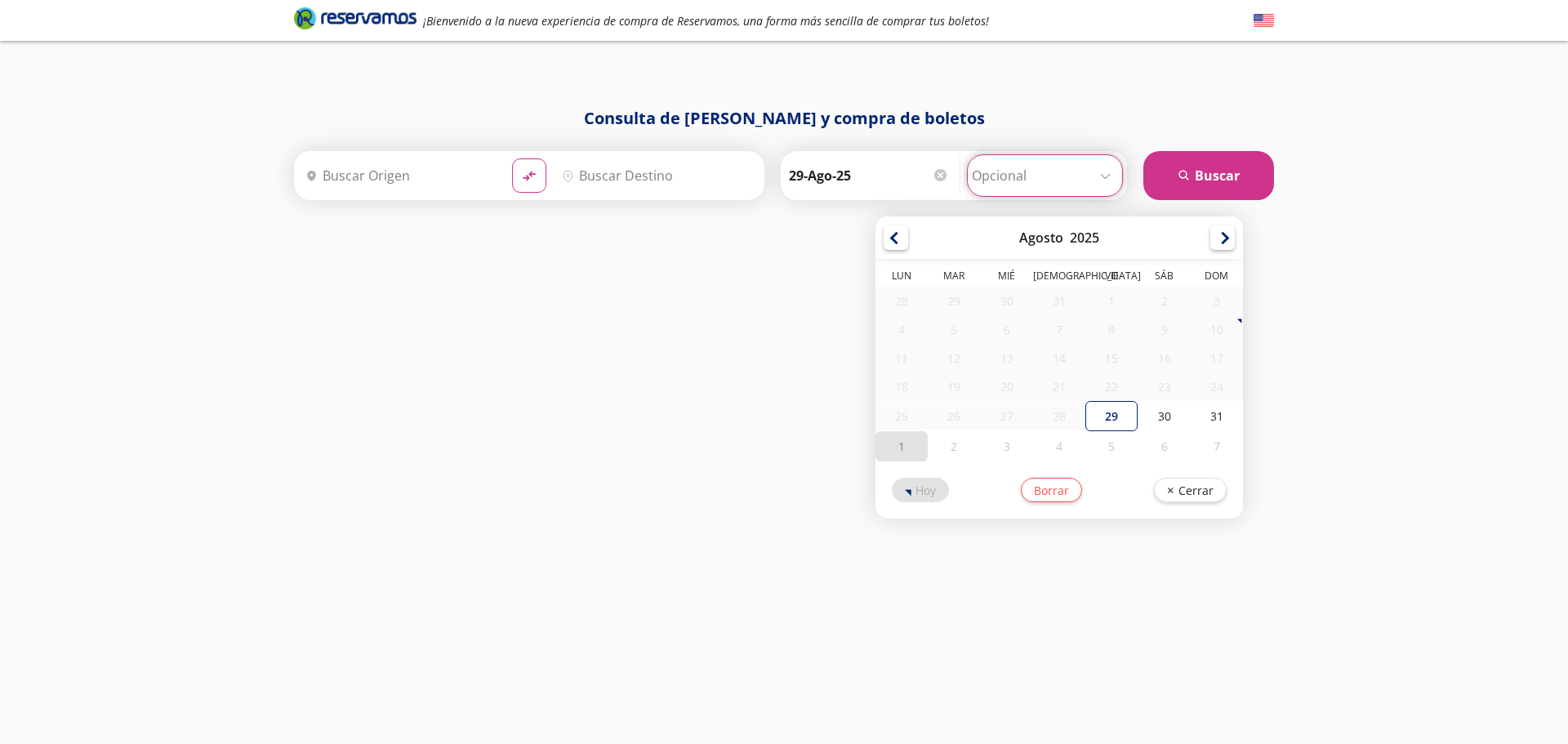
click at [893, 448] on div "1" at bounding box center [902, 446] width 52 height 30
type input "[DATE]"
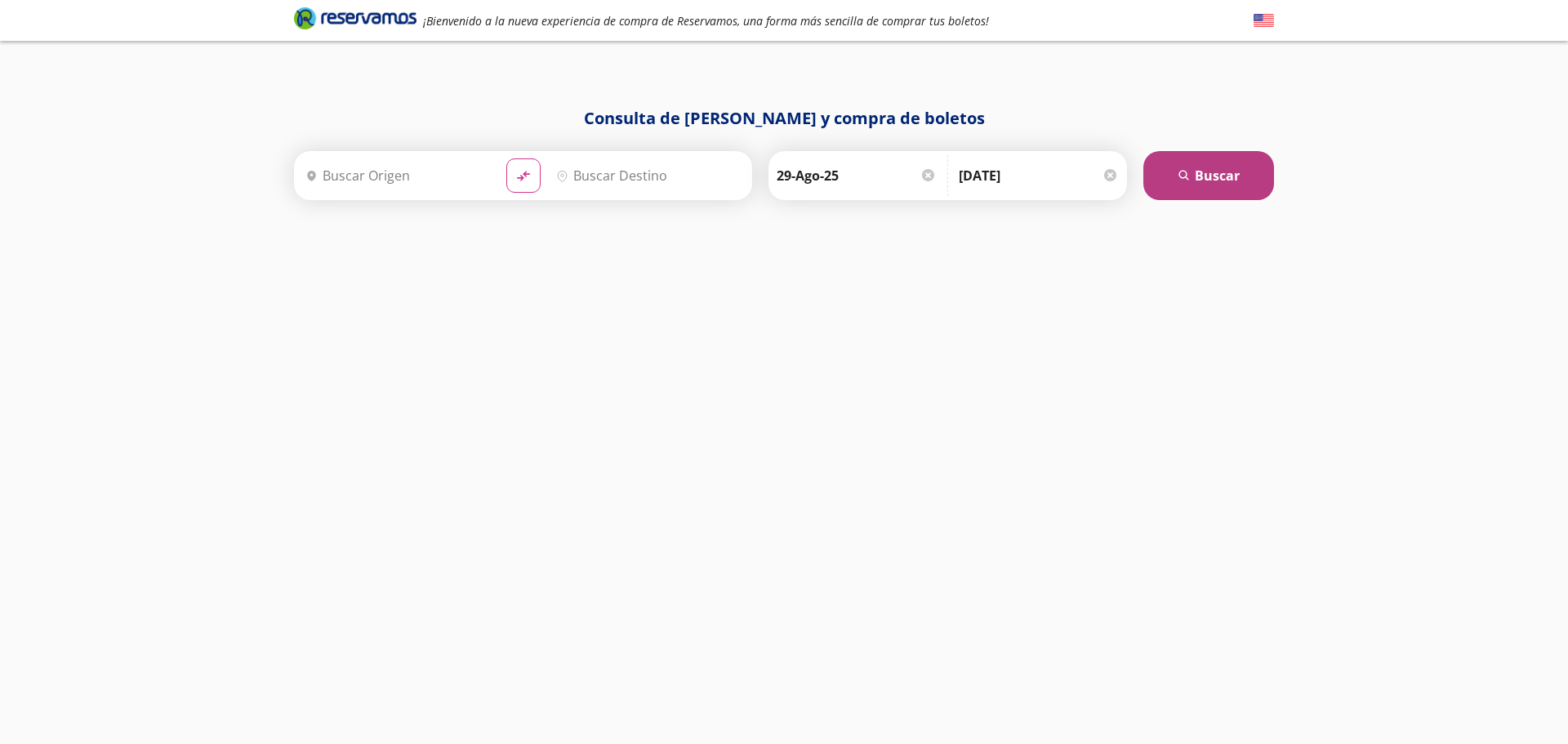
click at [1226, 165] on button "search [GEOGRAPHIC_DATA]" at bounding box center [1208, 175] width 131 height 49
click at [391, 177] on input "Origen" at bounding box center [397, 175] width 194 height 40
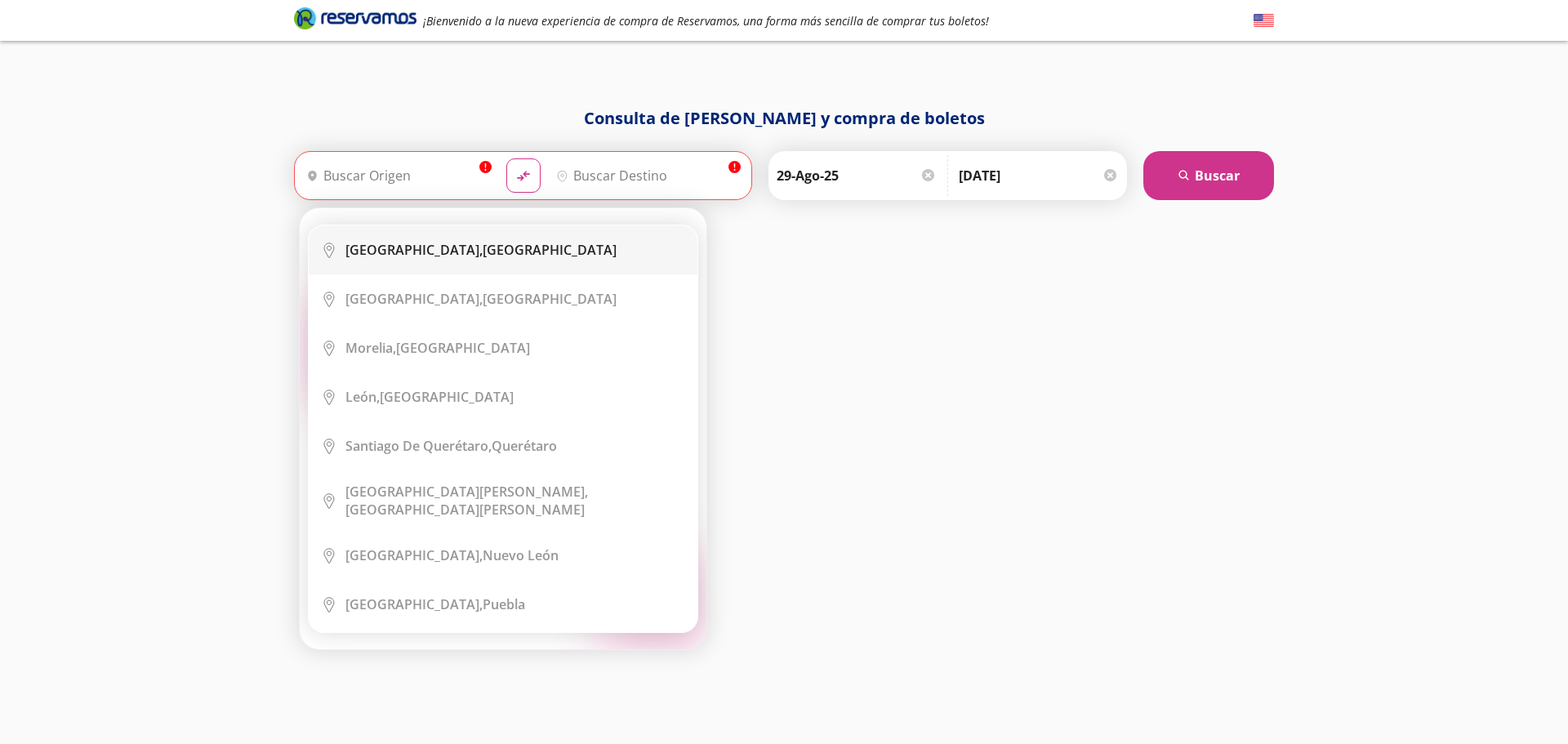
click at [415, 250] on b "[GEOGRAPHIC_DATA]," at bounding box center [413, 249] width 137 height 18
type input "[GEOGRAPHIC_DATA], [GEOGRAPHIC_DATA]"
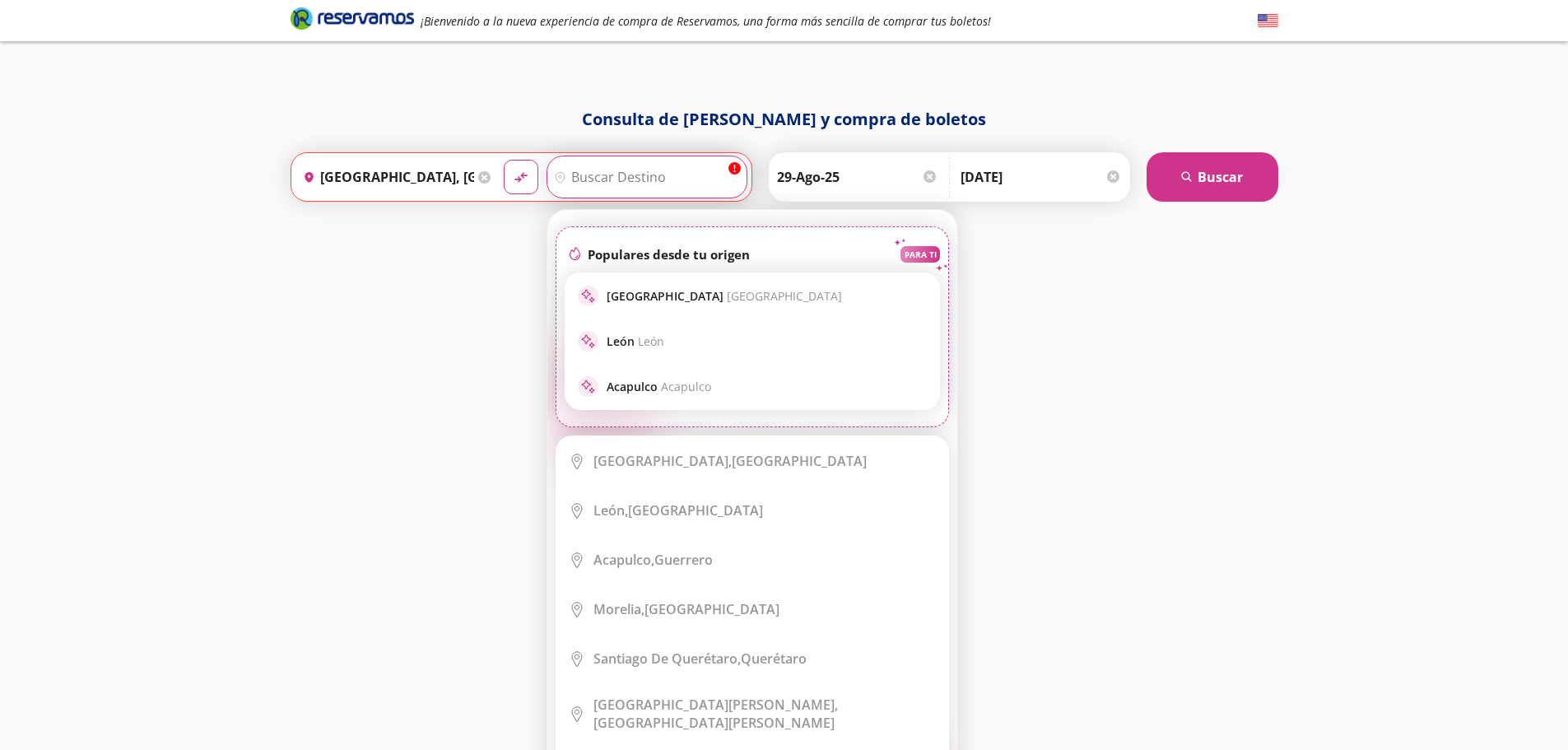
click at [613, 176] on input "Destino" at bounding box center [645, 176] width 195 height 41
click at [647, 165] on input "Destino" at bounding box center [645, 176] width 195 height 41
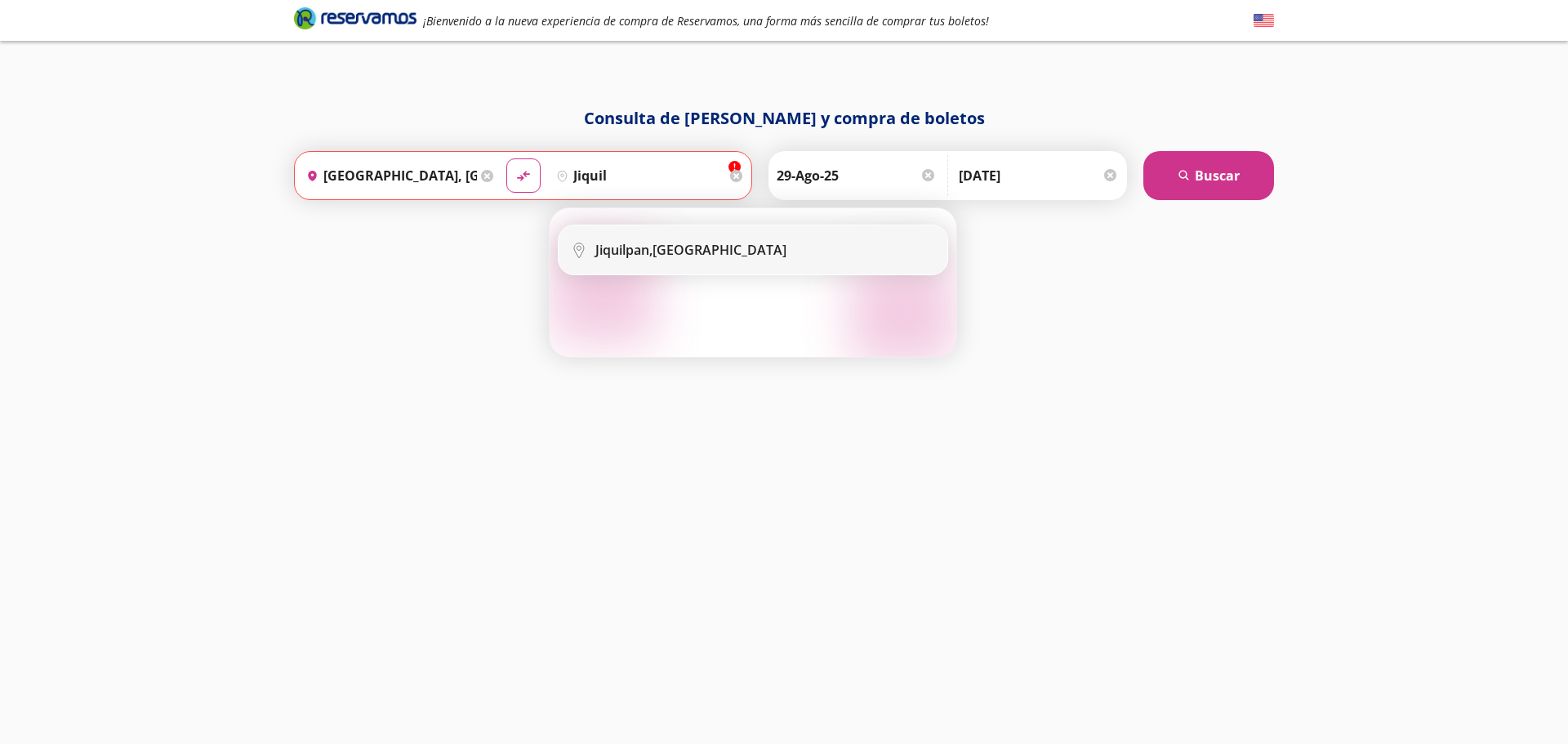
click at [728, 255] on div "Jiquilpan, [GEOGRAPHIC_DATA]" at bounding box center [765, 249] width 339 height 18
type input "Jiquilpan, [GEOGRAPHIC_DATA]"
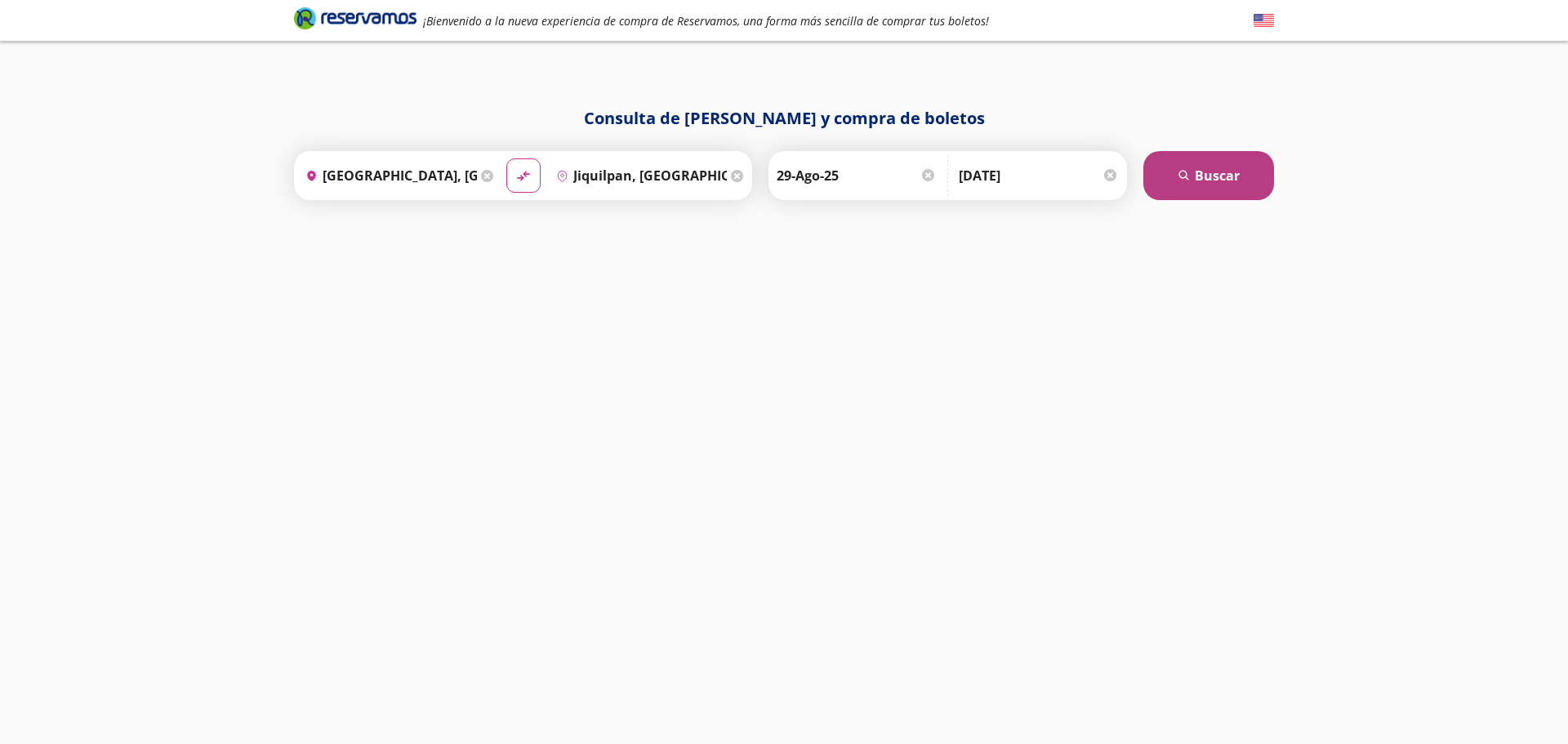
click at [1179, 177] on icon "search" at bounding box center [1185, 176] width 13 height 13
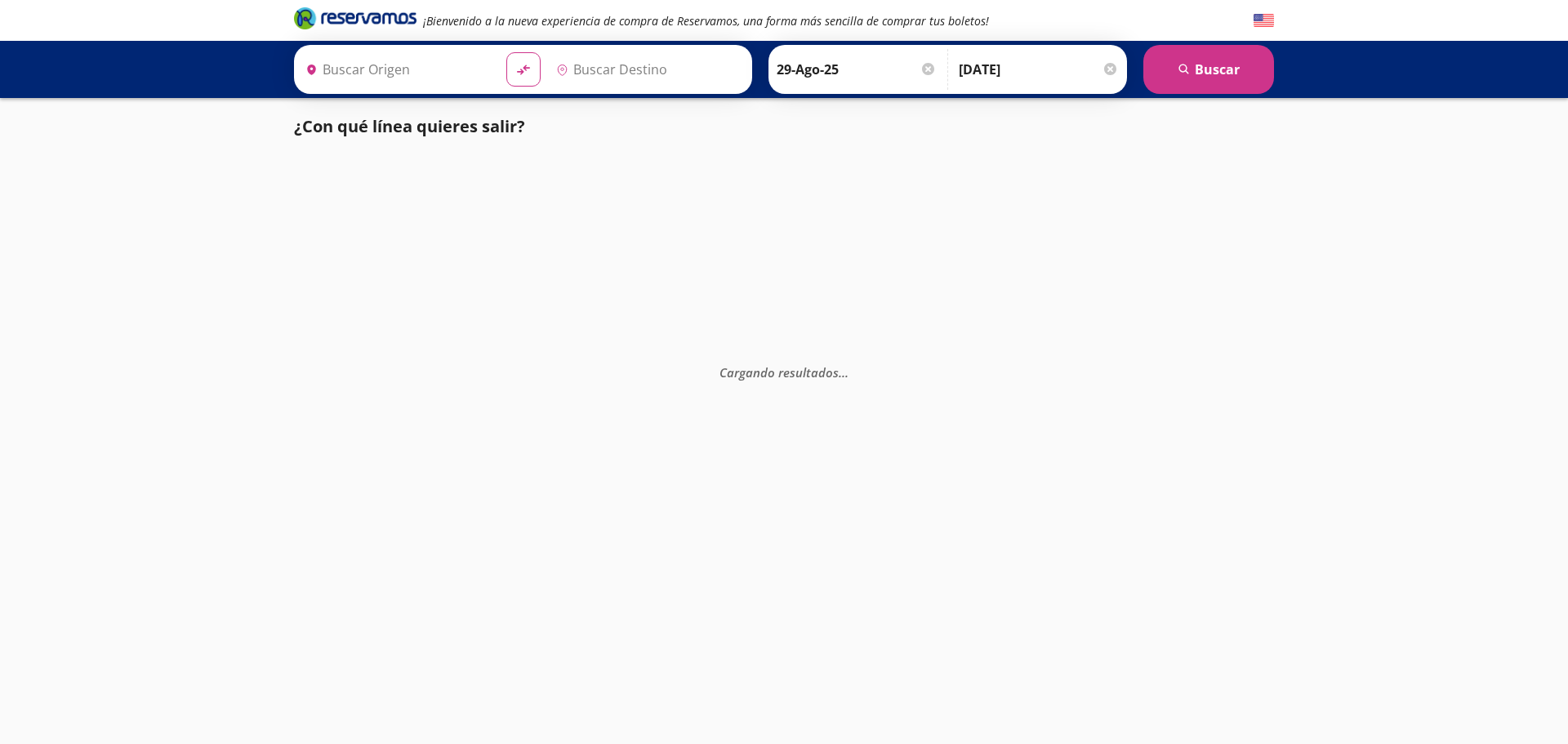
type input "Jiquilpan, [GEOGRAPHIC_DATA]"
type input "[GEOGRAPHIC_DATA], [GEOGRAPHIC_DATA]"
